Goal: Transaction & Acquisition: Download file/media

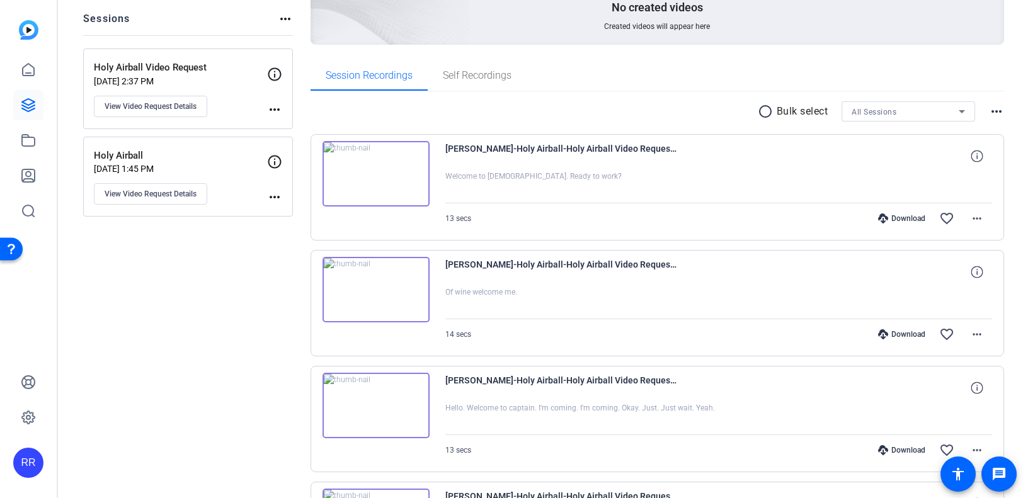
scroll to position [138, 0]
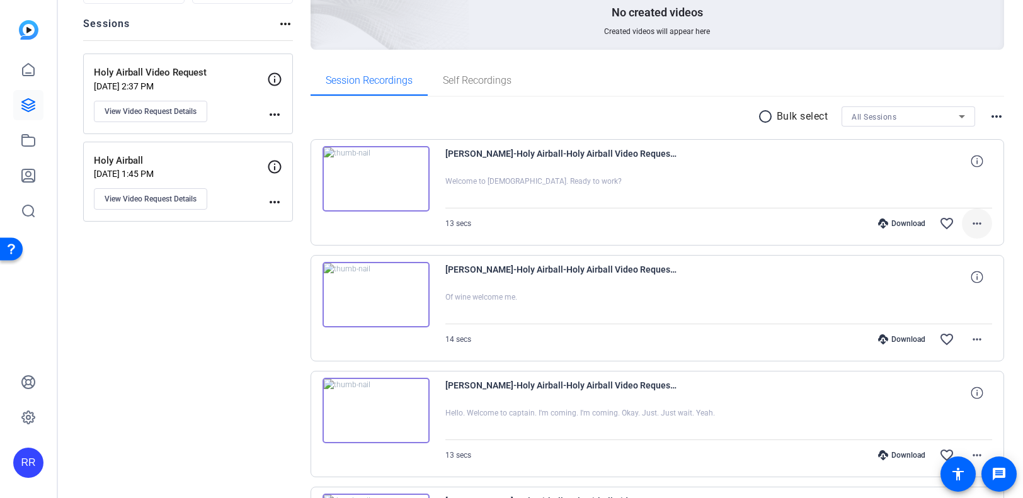
click at [974, 225] on mat-icon "more_horiz" at bounding box center [976, 223] width 15 height 15
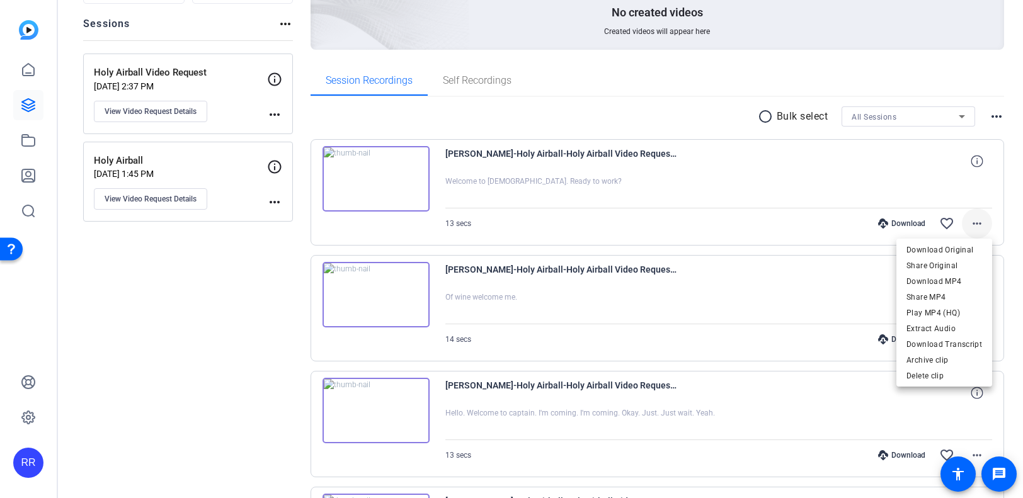
click at [974, 225] on div at bounding box center [511, 249] width 1023 height 498
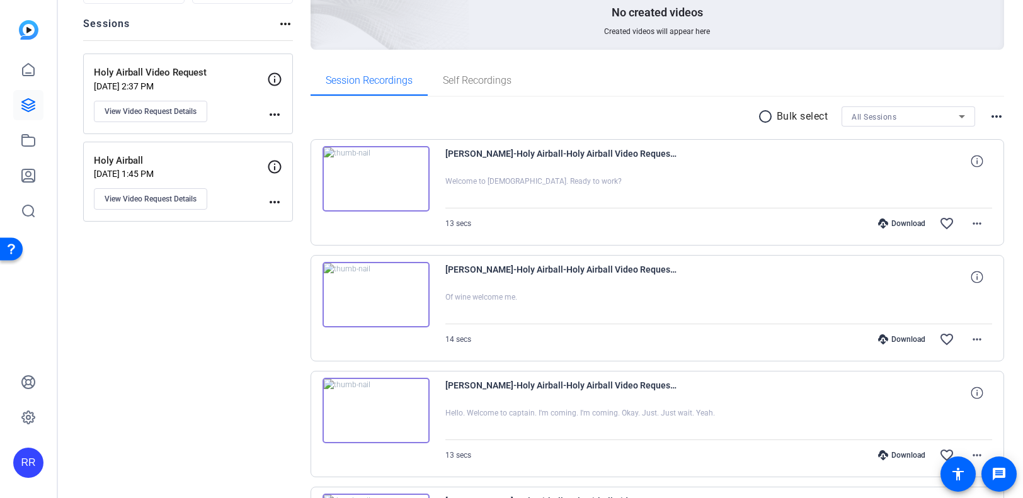
click at [521, 199] on div at bounding box center [718, 191] width 547 height 31
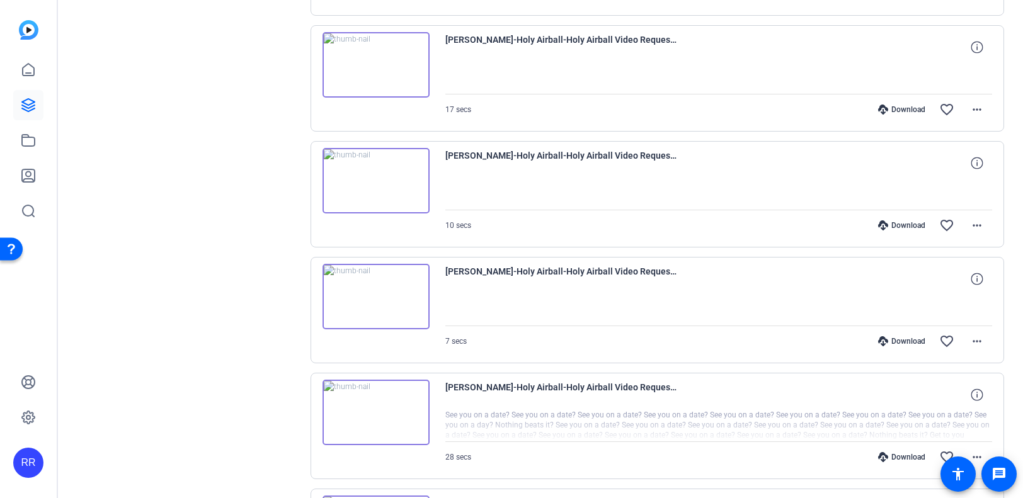
scroll to position [610, 0]
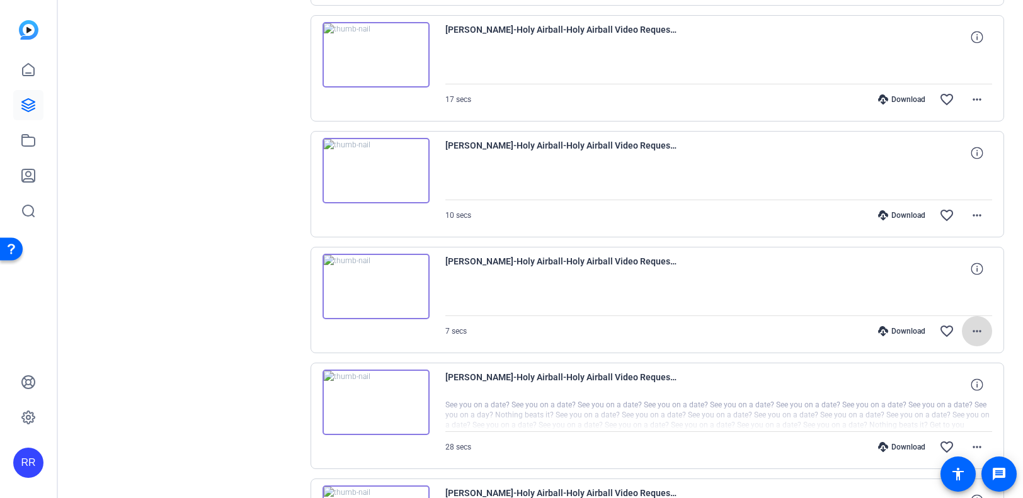
click at [979, 327] on mat-icon "more_horiz" at bounding box center [976, 331] width 15 height 15
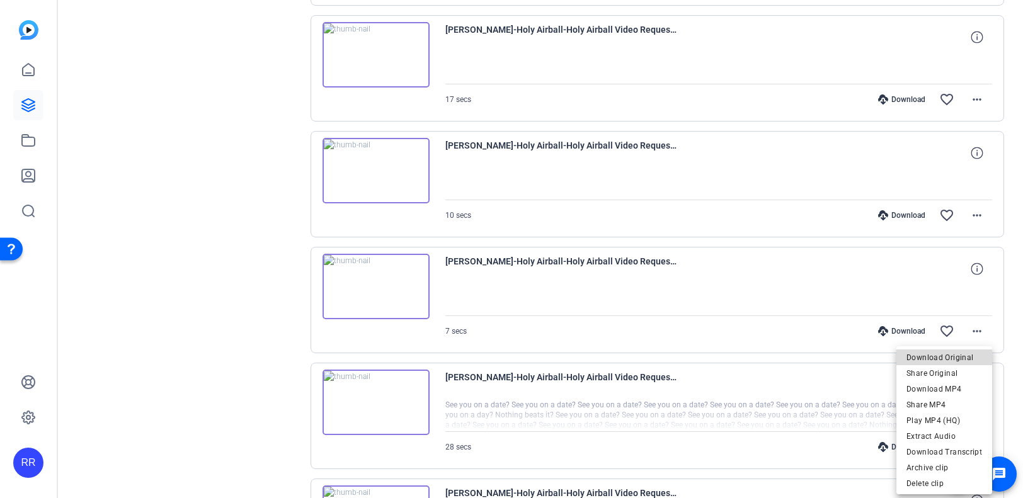
click at [959, 361] on span "Download Original" at bounding box center [944, 357] width 76 height 15
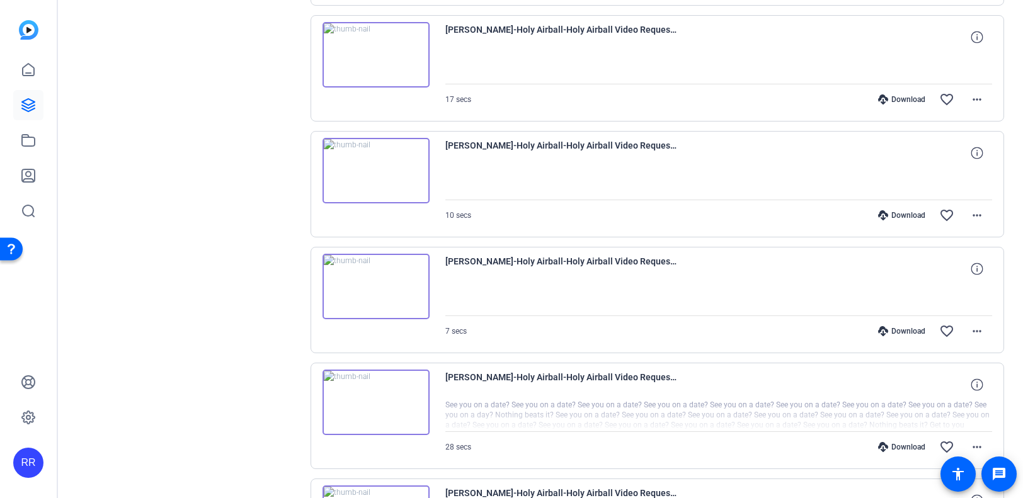
click at [899, 214] on div "Download" at bounding box center [901, 215] width 60 height 10
click at [982, 212] on mat-icon "more_horiz" at bounding box center [976, 215] width 15 height 15
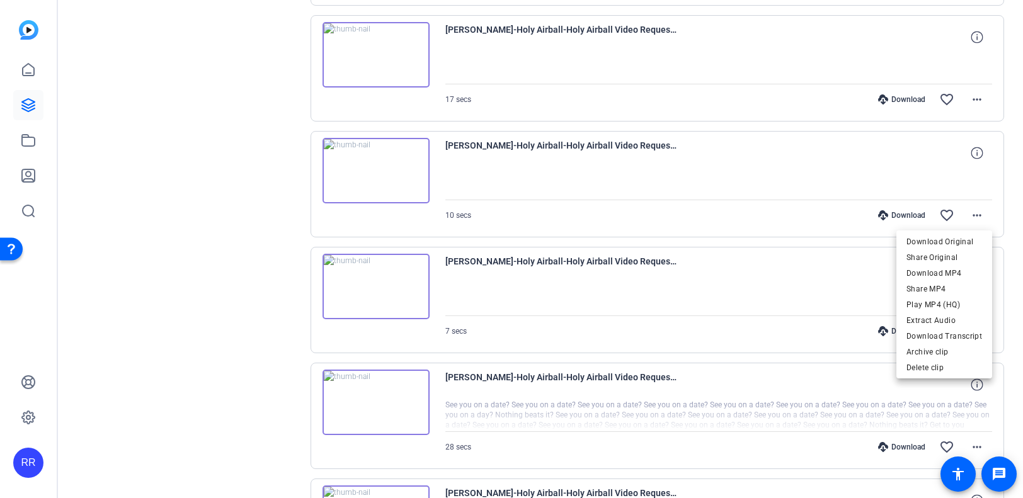
click at [818, 259] on div at bounding box center [511, 249] width 1023 height 498
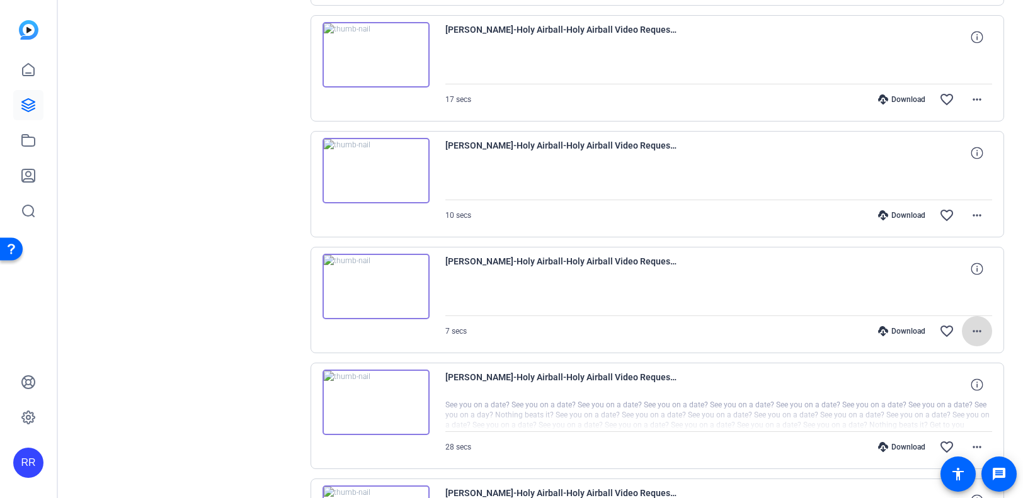
click at [980, 324] on mat-icon "more_horiz" at bounding box center [976, 331] width 15 height 15
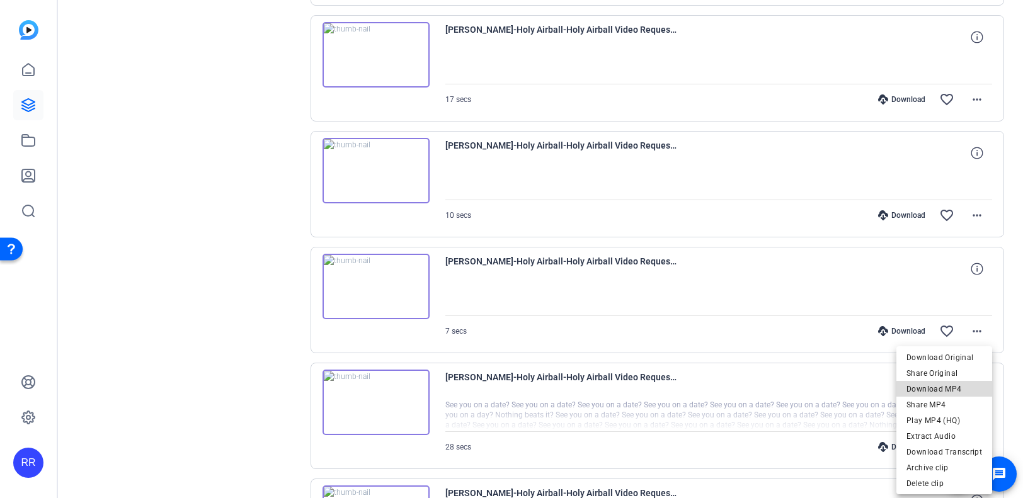
click at [961, 390] on span "Download MP4" at bounding box center [944, 389] width 76 height 15
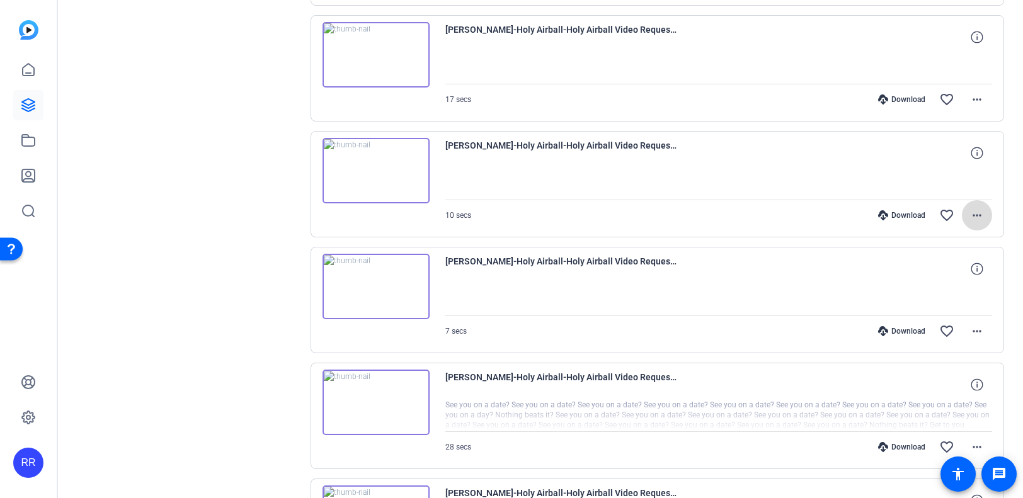
click at [984, 218] on mat-icon "more_horiz" at bounding box center [976, 215] width 15 height 15
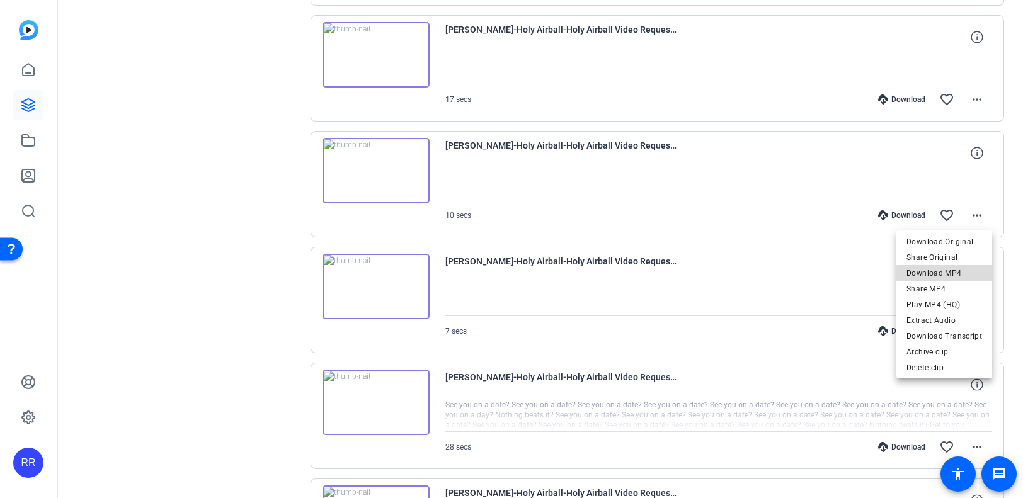
click at [969, 276] on span "Download MP4" at bounding box center [944, 273] width 76 height 15
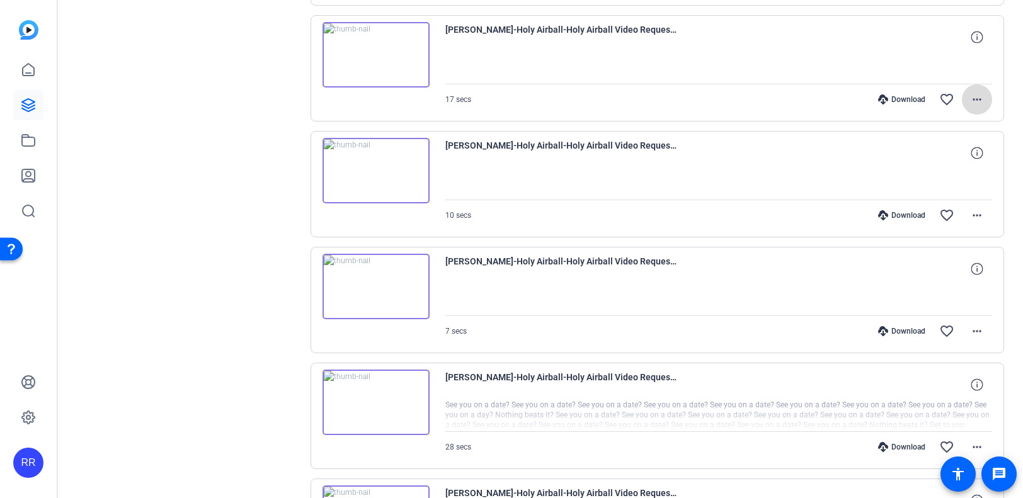
click at [983, 100] on mat-icon "more_horiz" at bounding box center [976, 99] width 15 height 15
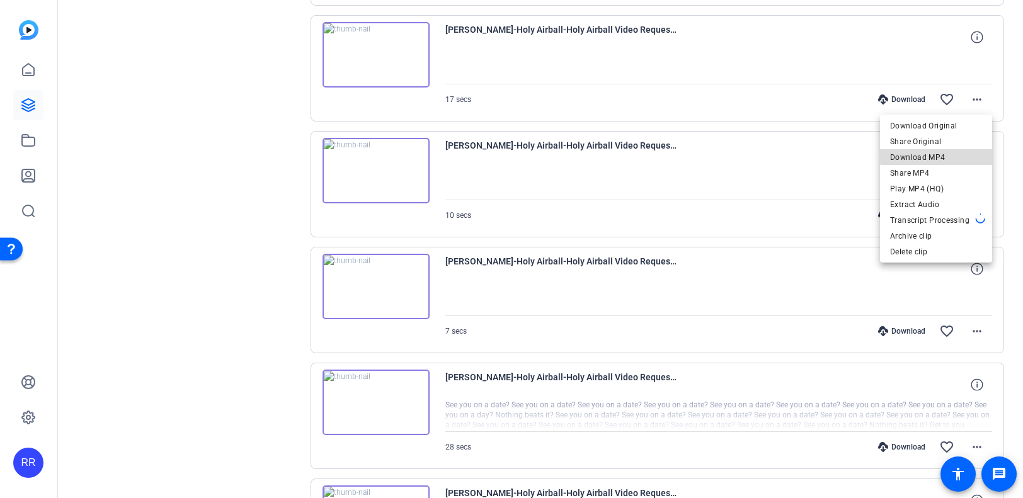
click at [960, 153] on span "Download MP4" at bounding box center [936, 157] width 92 height 15
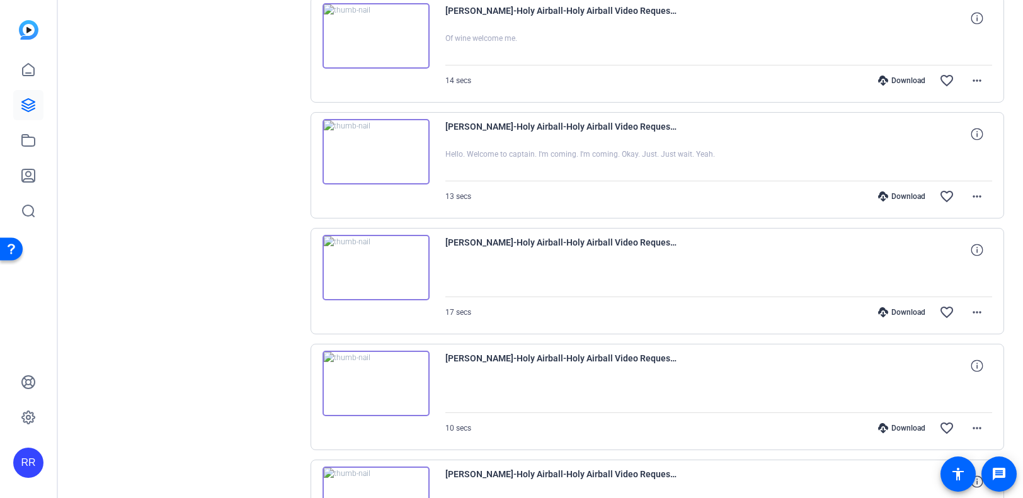
scroll to position [383, 0]
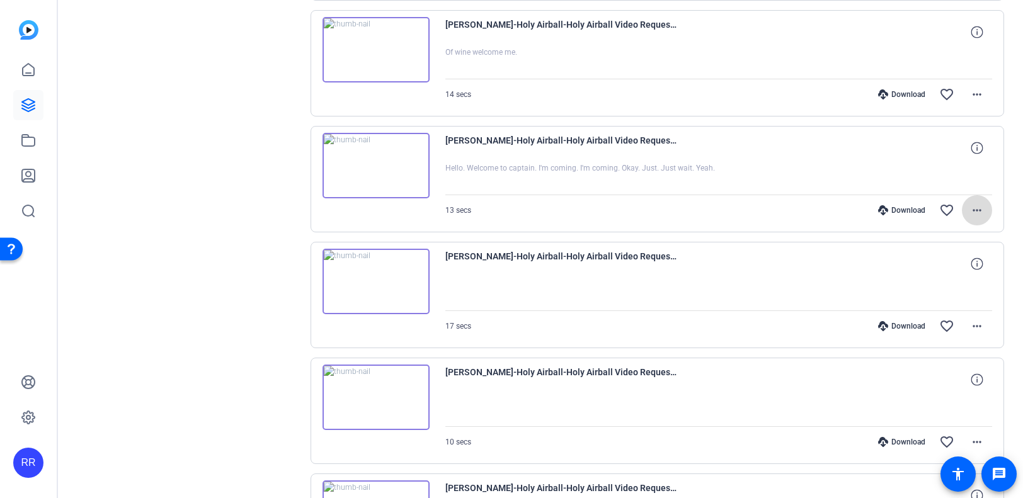
click at [979, 211] on mat-icon "more_horiz" at bounding box center [976, 210] width 15 height 15
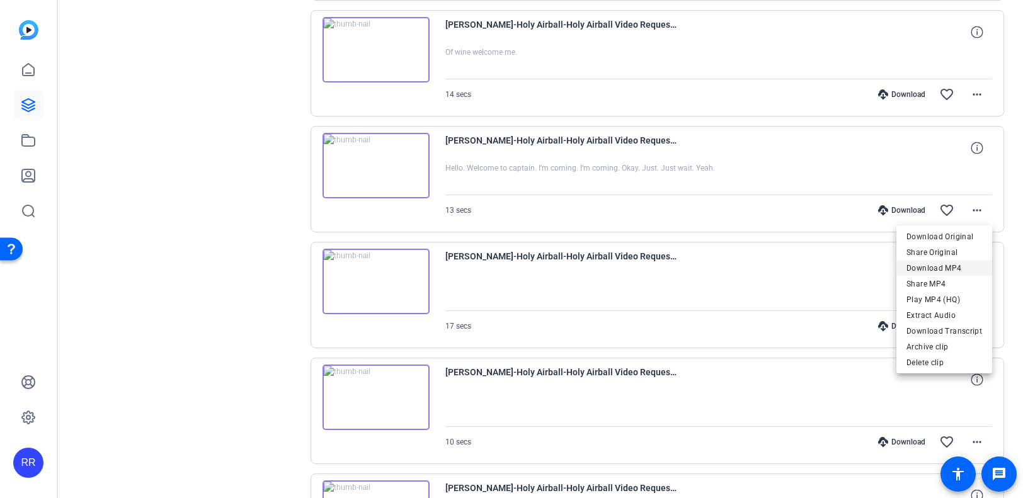
click at [961, 266] on span "Download MP4" at bounding box center [944, 268] width 76 height 15
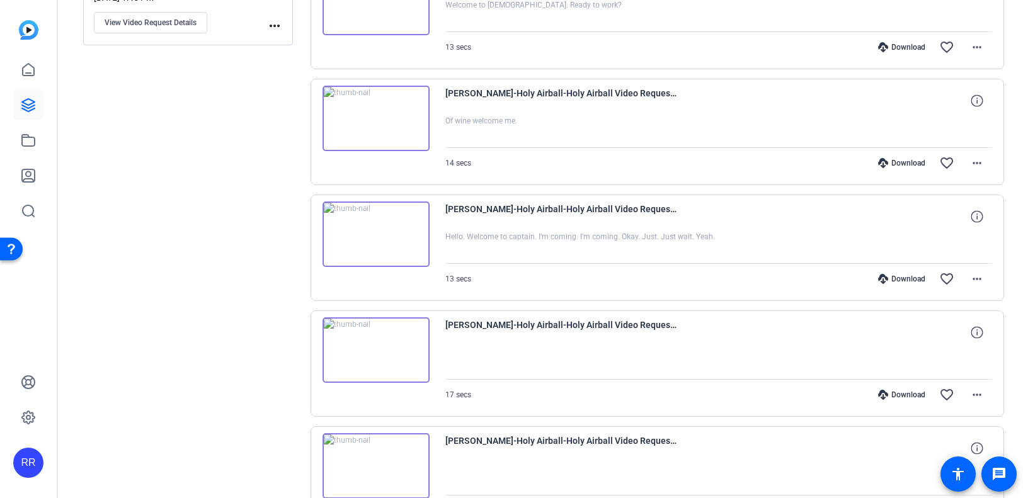
scroll to position [297, 0]
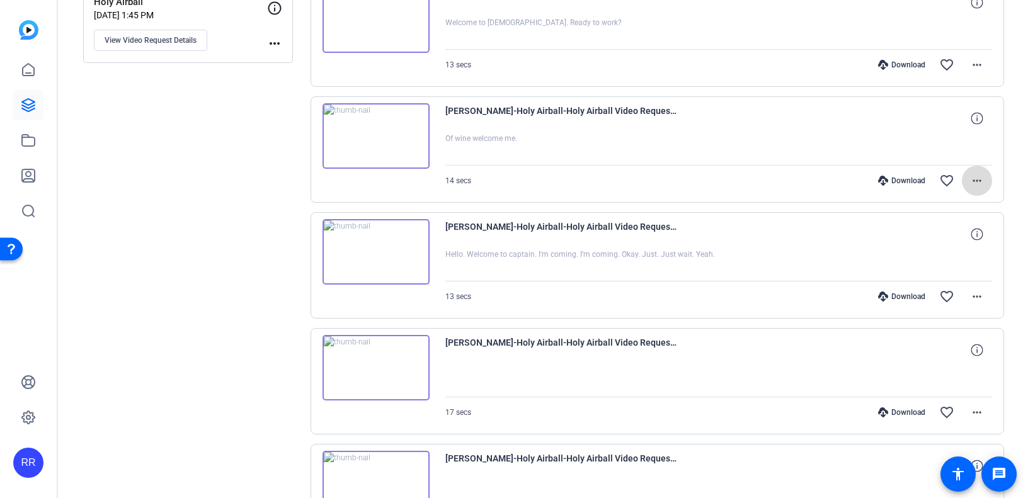
click at [977, 178] on mat-icon "more_horiz" at bounding box center [976, 180] width 15 height 15
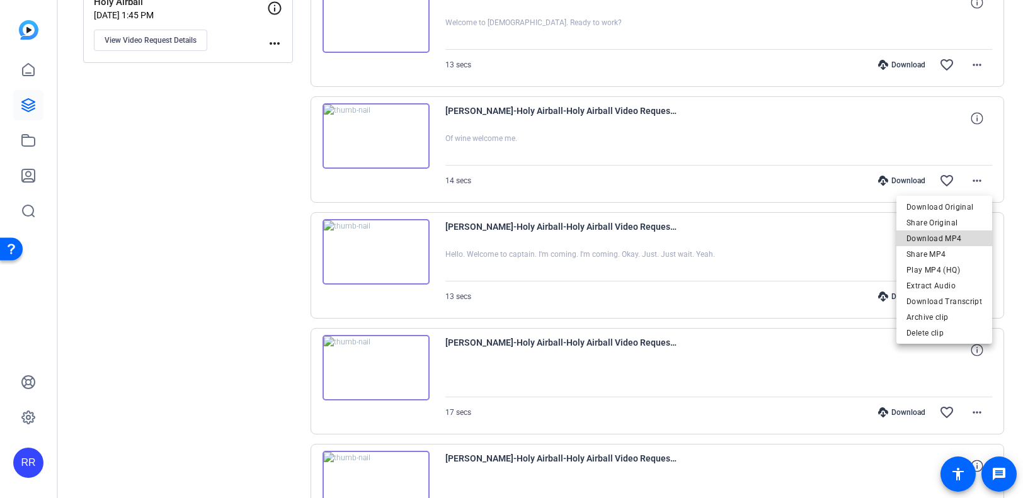
click at [951, 239] on span "Download MP4" at bounding box center [944, 238] width 76 height 15
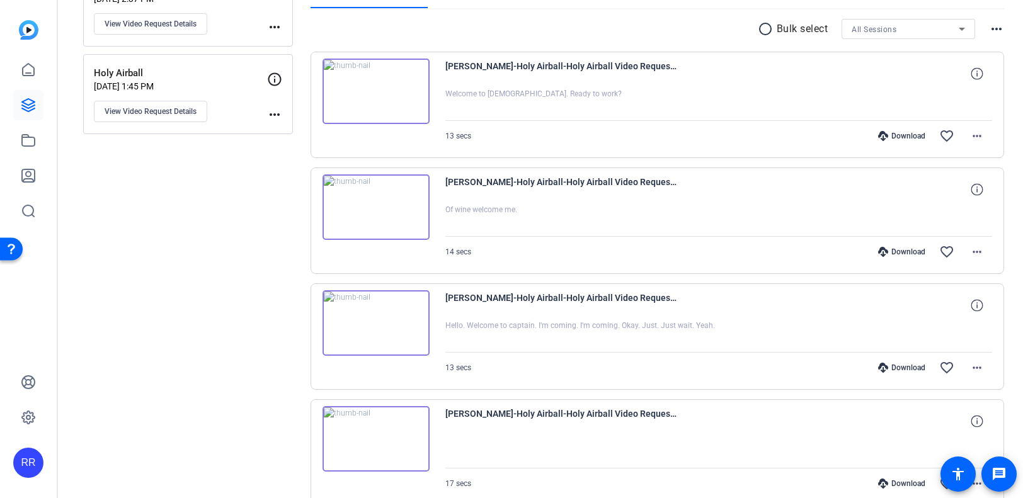
scroll to position [161, 0]
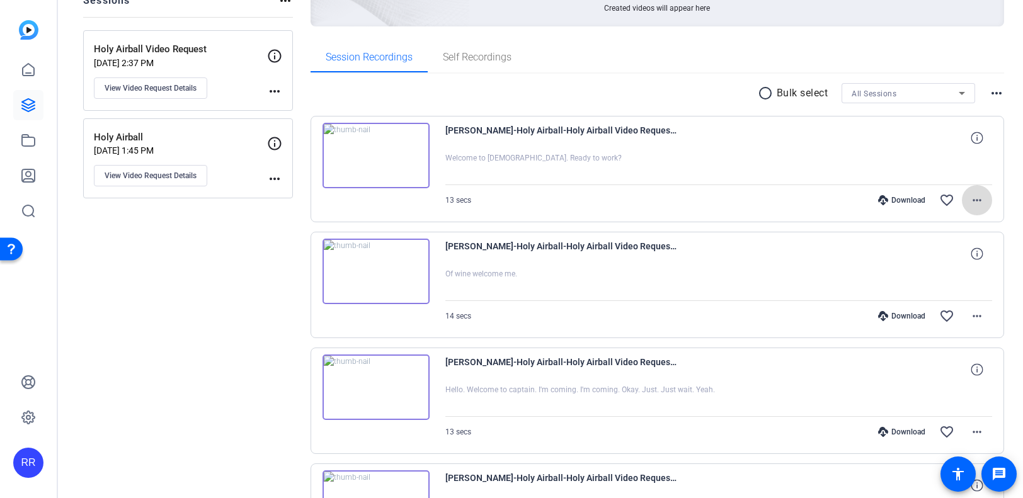
click at [979, 195] on mat-icon "more_horiz" at bounding box center [976, 200] width 15 height 15
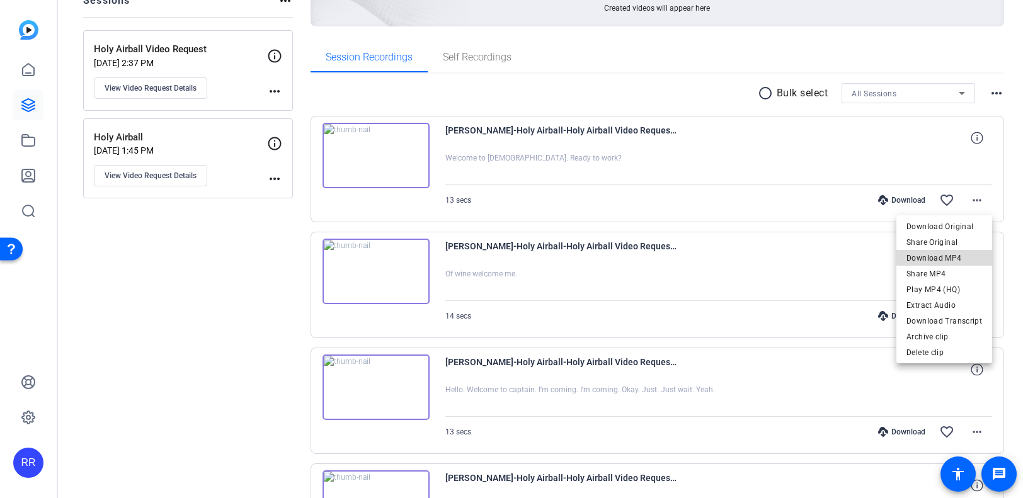
click at [956, 261] on span "Download MP4" at bounding box center [944, 258] width 76 height 15
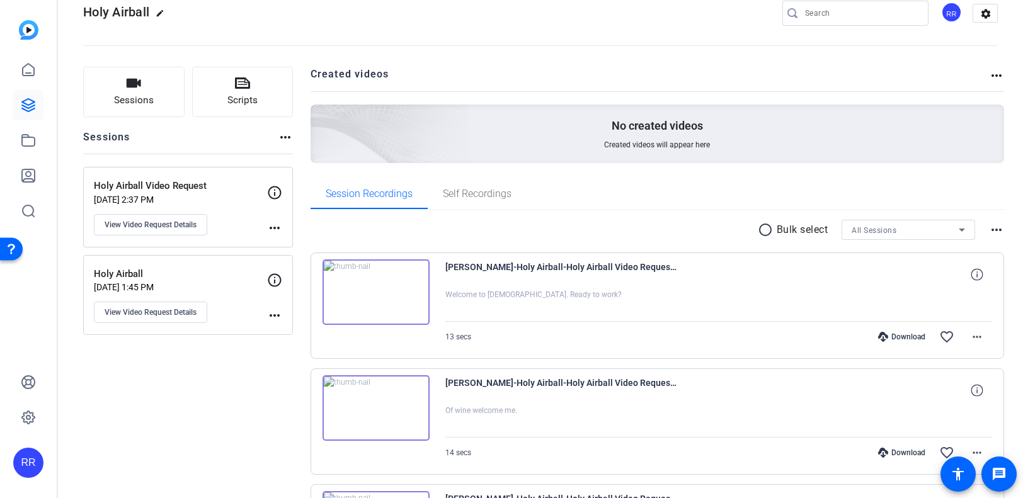
scroll to position [26, 0]
